Goal: Navigation & Orientation: Find specific page/section

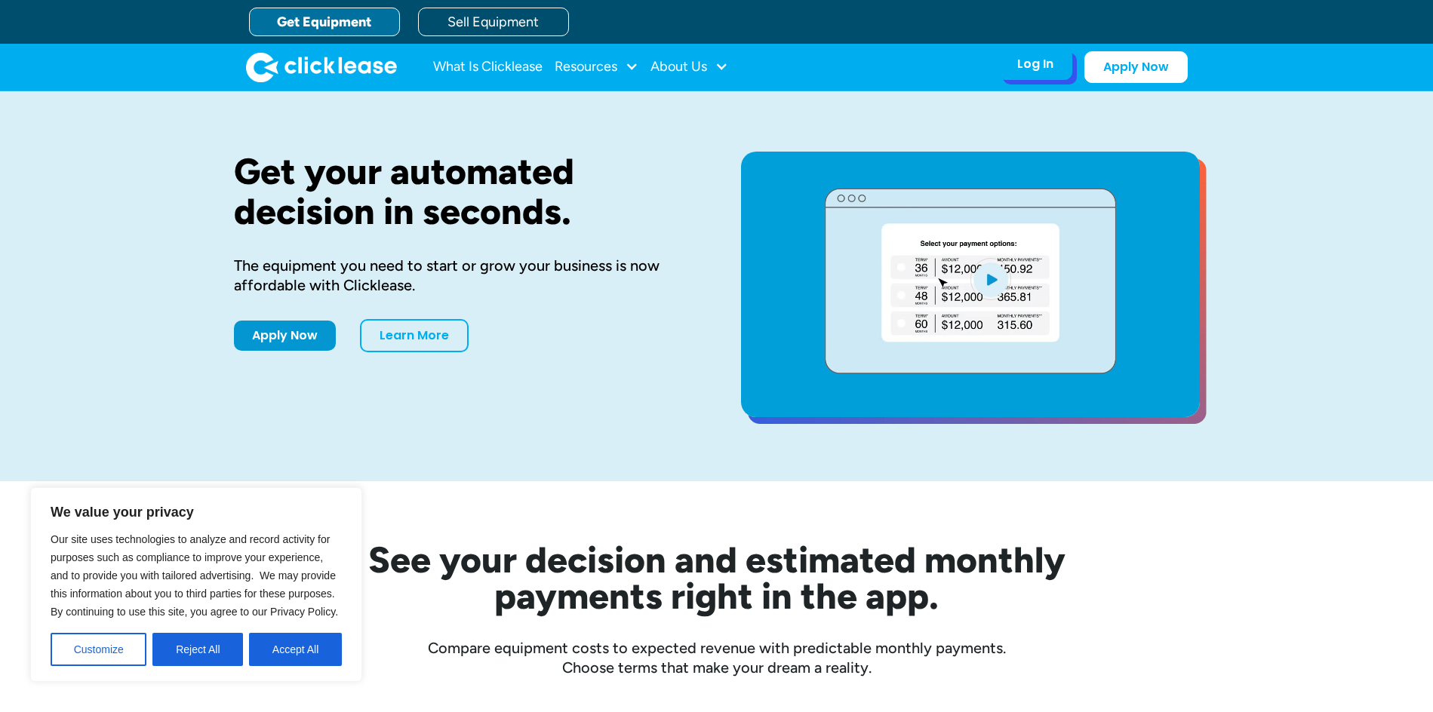
click at [1039, 57] on div "Log In" at bounding box center [1035, 64] width 36 height 15
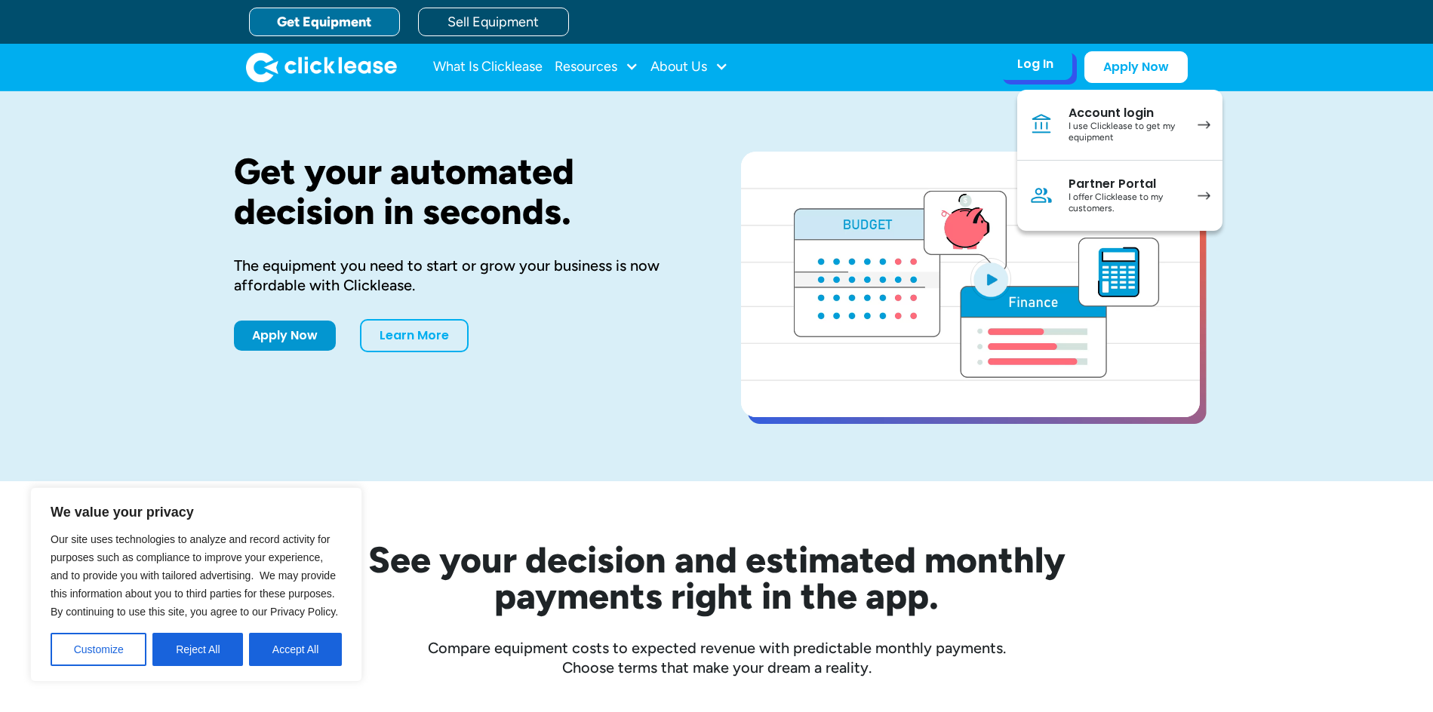
click at [1090, 129] on div "I use Clicklease to get my equipment" at bounding box center [1125, 132] width 114 height 23
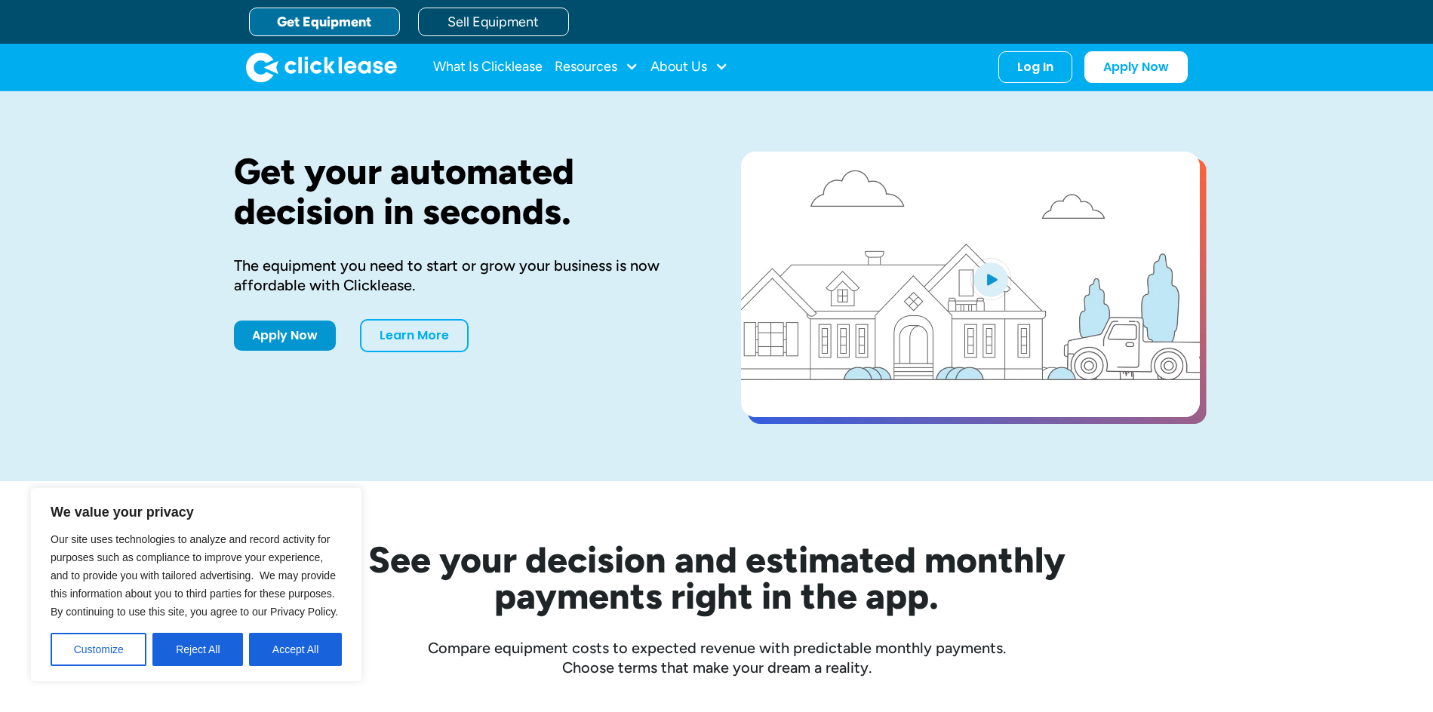
click at [1076, 64] on div "Log In Account login I use Clicklease to get my equipment Partner Portal I offe…" at bounding box center [1092, 67] width 189 height 32
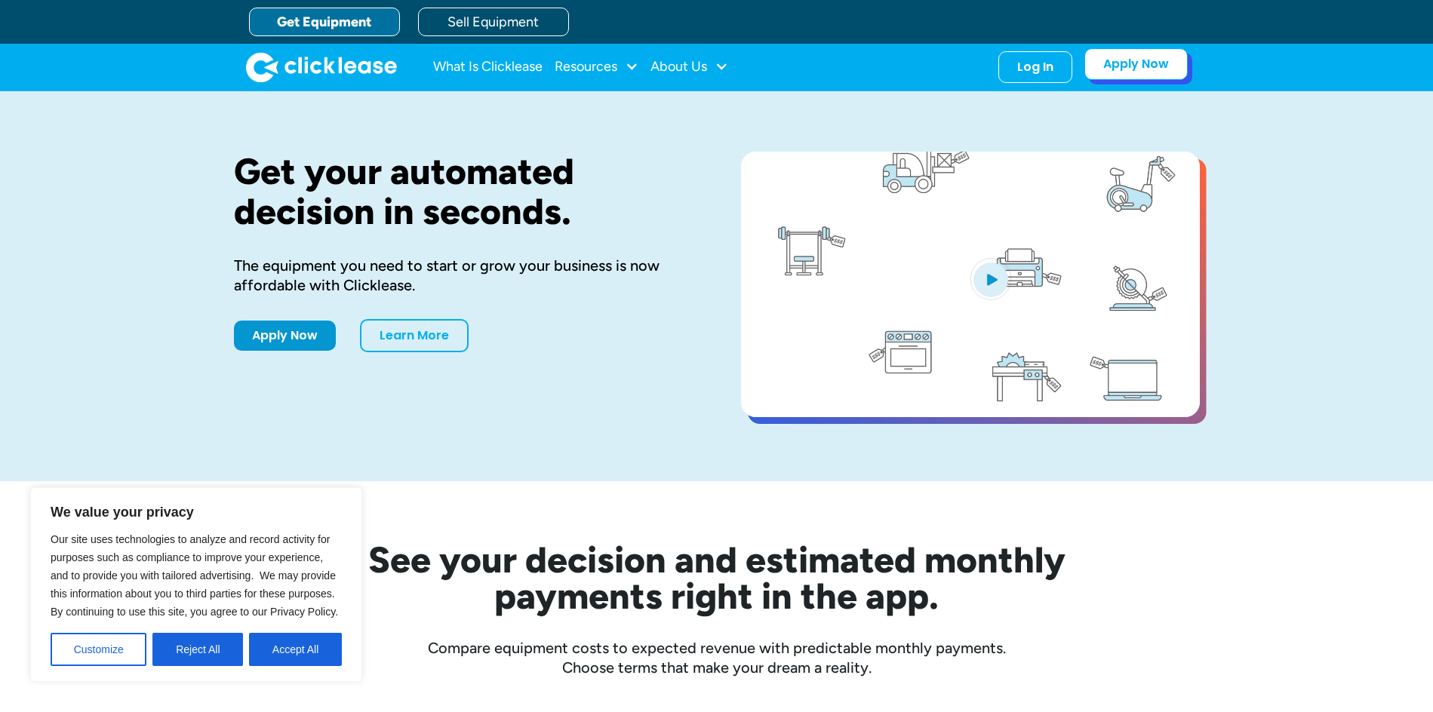
click at [1118, 66] on link "Apply Now" at bounding box center [1135, 64] width 103 height 32
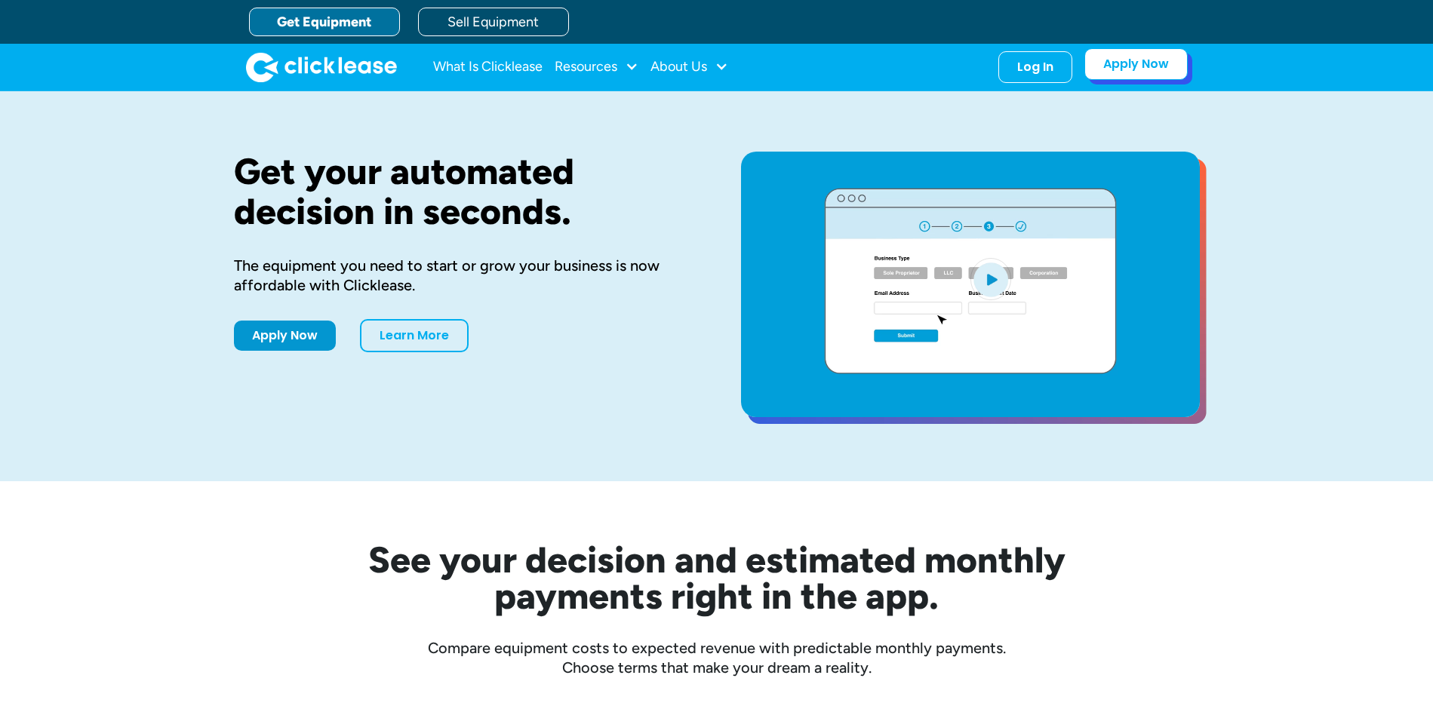
click at [1126, 70] on link "Apply Now" at bounding box center [1135, 64] width 103 height 32
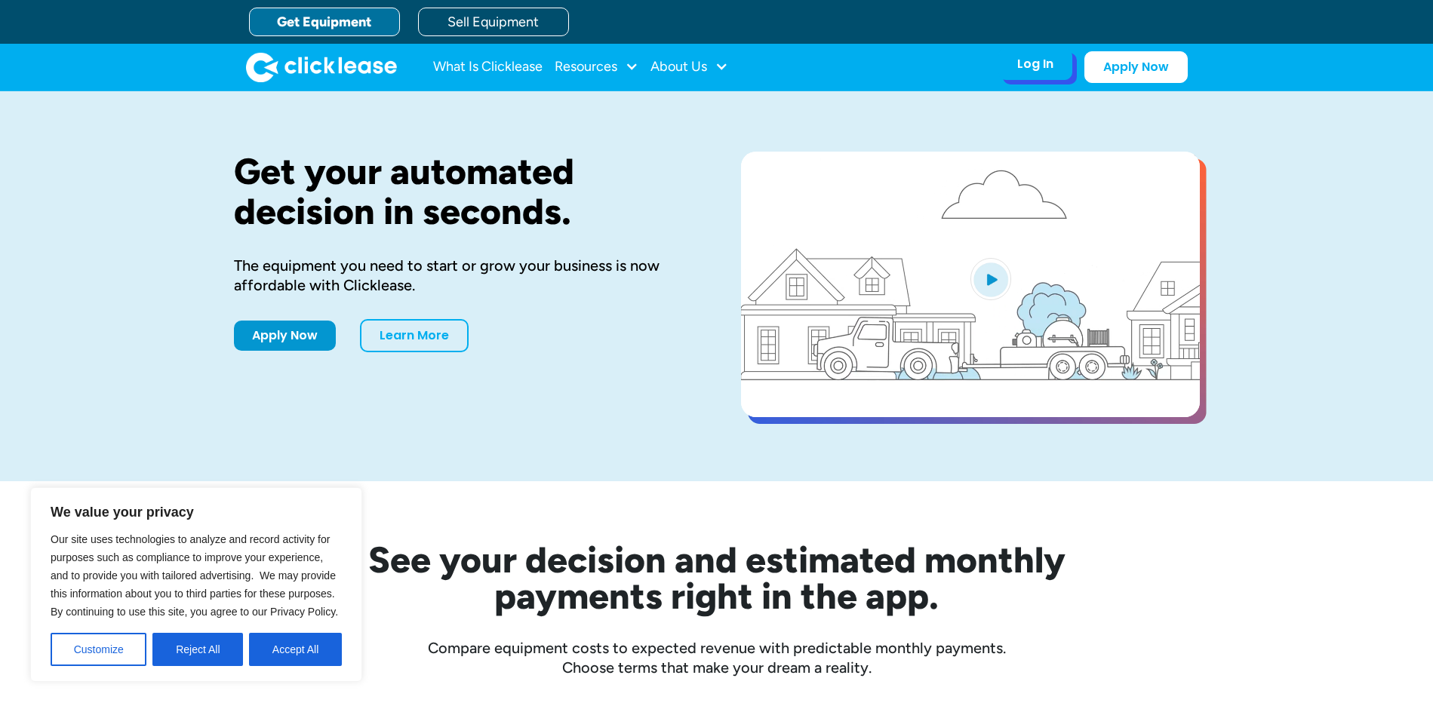
click at [1054, 68] on div "Log In Account login I use Clicklease to get my equipment Partner Portal I offe…" at bounding box center [1035, 64] width 74 height 32
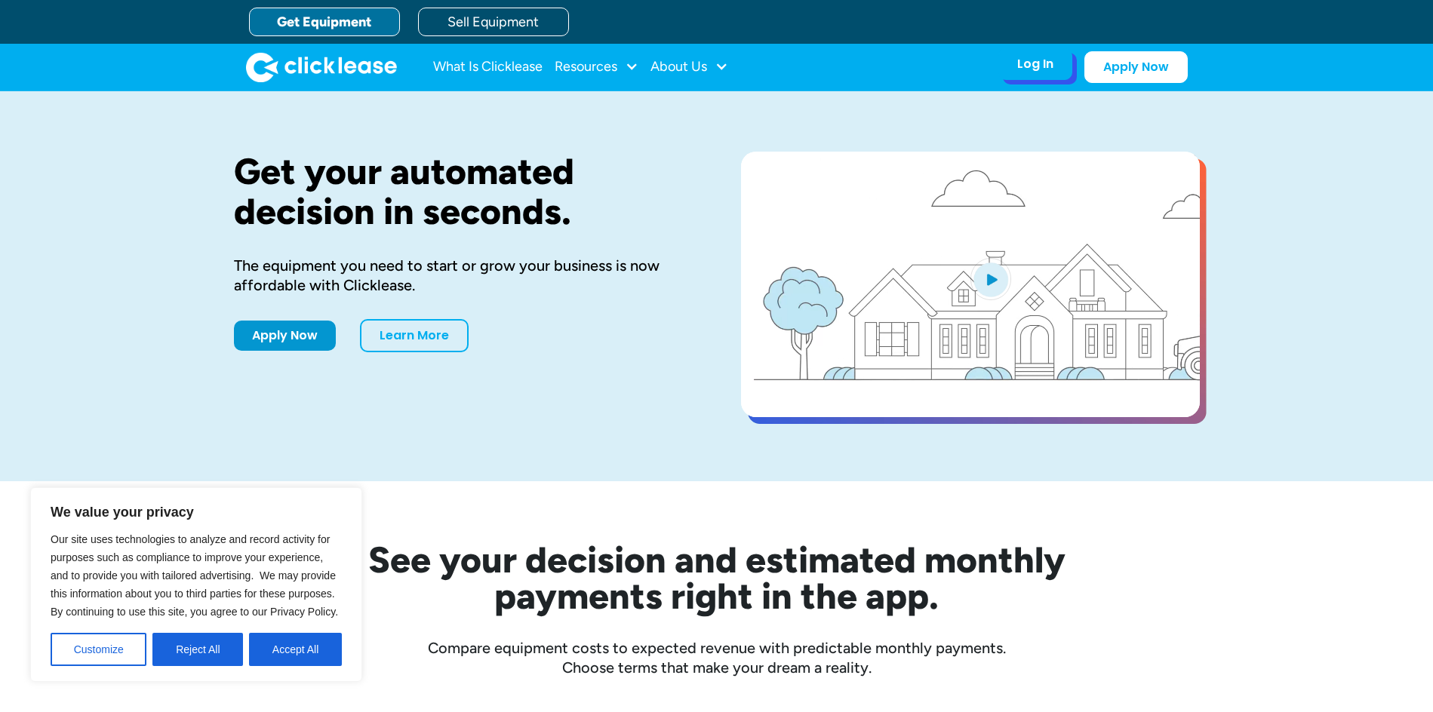
click at [1044, 72] on div "Log In" at bounding box center [1035, 64] width 36 height 15
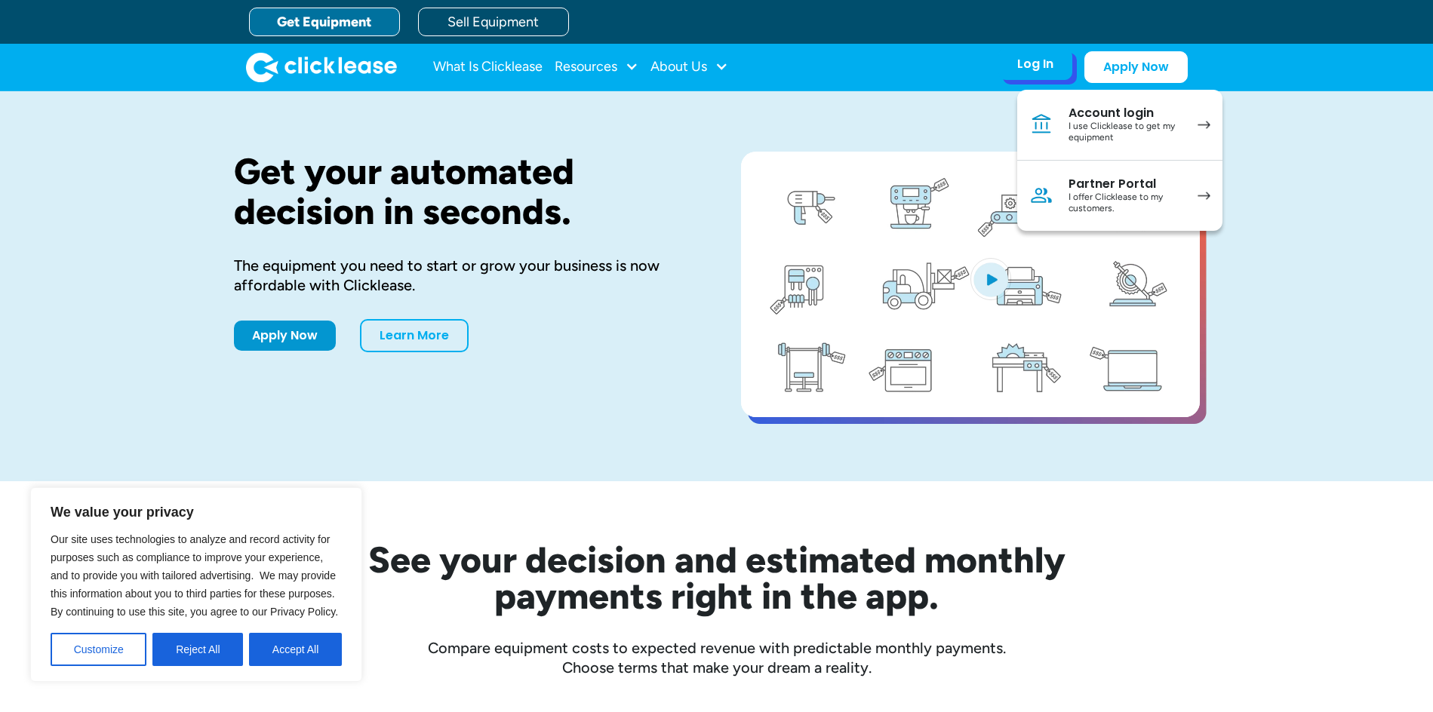
click at [1089, 198] on div "I offer Clicklease to my customers." at bounding box center [1125, 203] width 114 height 23
